Goal: Task Accomplishment & Management: Manage account settings

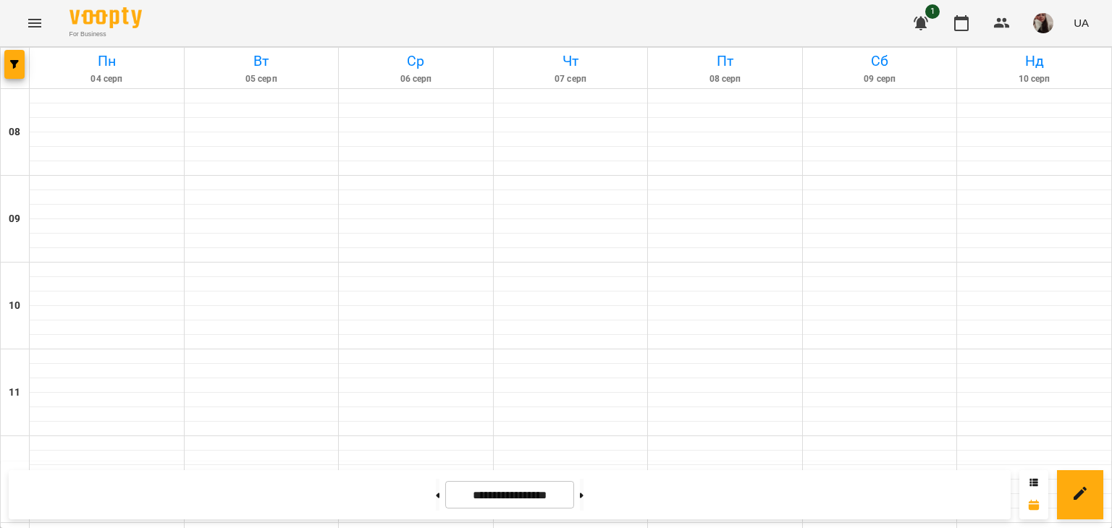
scroll to position [842, 0]
click at [583, 490] on button at bounding box center [582, 495] width 4 height 32
type input "**********"
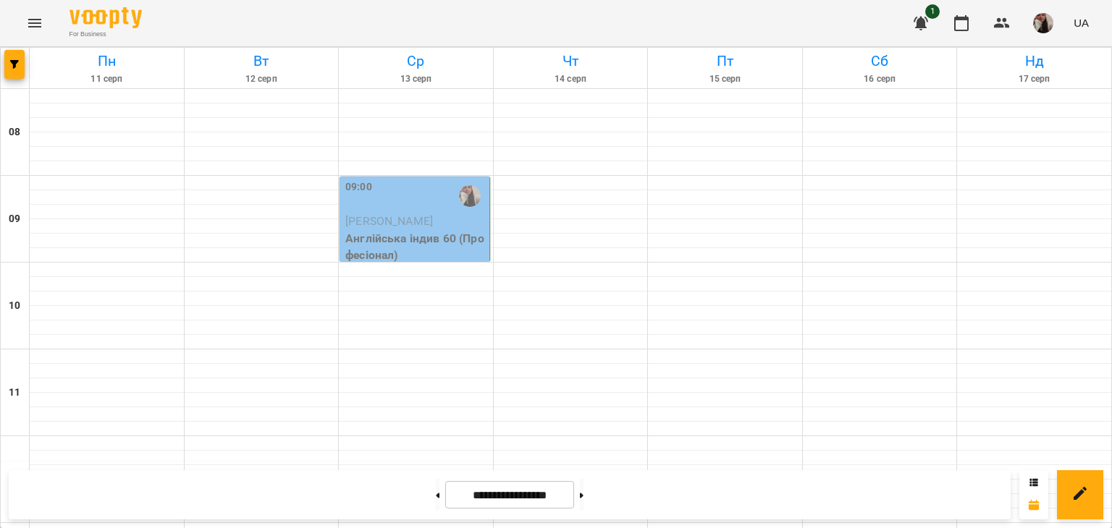
scroll to position [0, 0]
click at [400, 201] on div "09:00" at bounding box center [415, 196] width 141 height 33
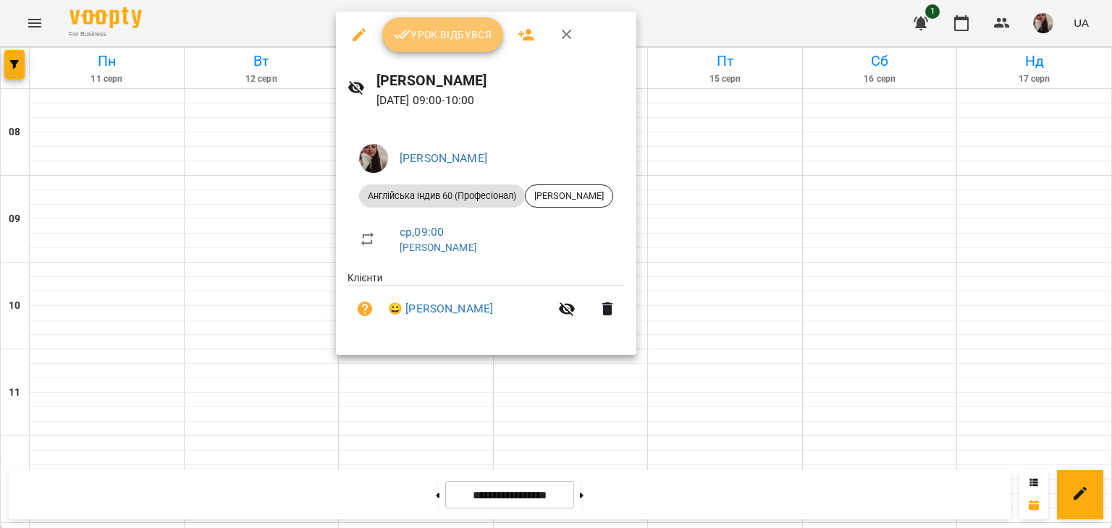
click at [440, 38] on span "Урок відбувся" at bounding box center [443, 34] width 98 height 17
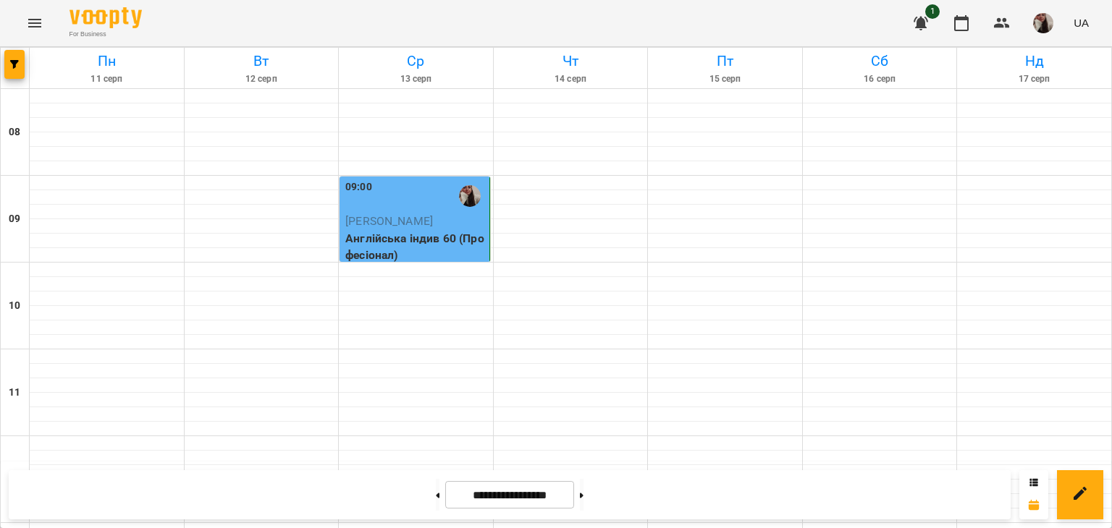
scroll to position [822, 0]
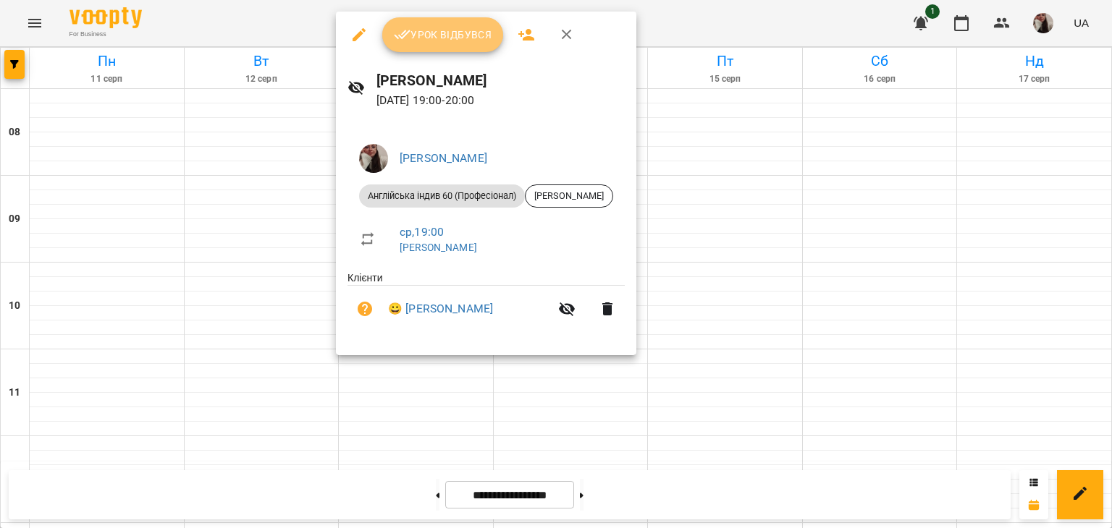
click at [478, 33] on span "Урок відбувся" at bounding box center [443, 34] width 98 height 17
